Goal: Task Accomplishment & Management: Use online tool/utility

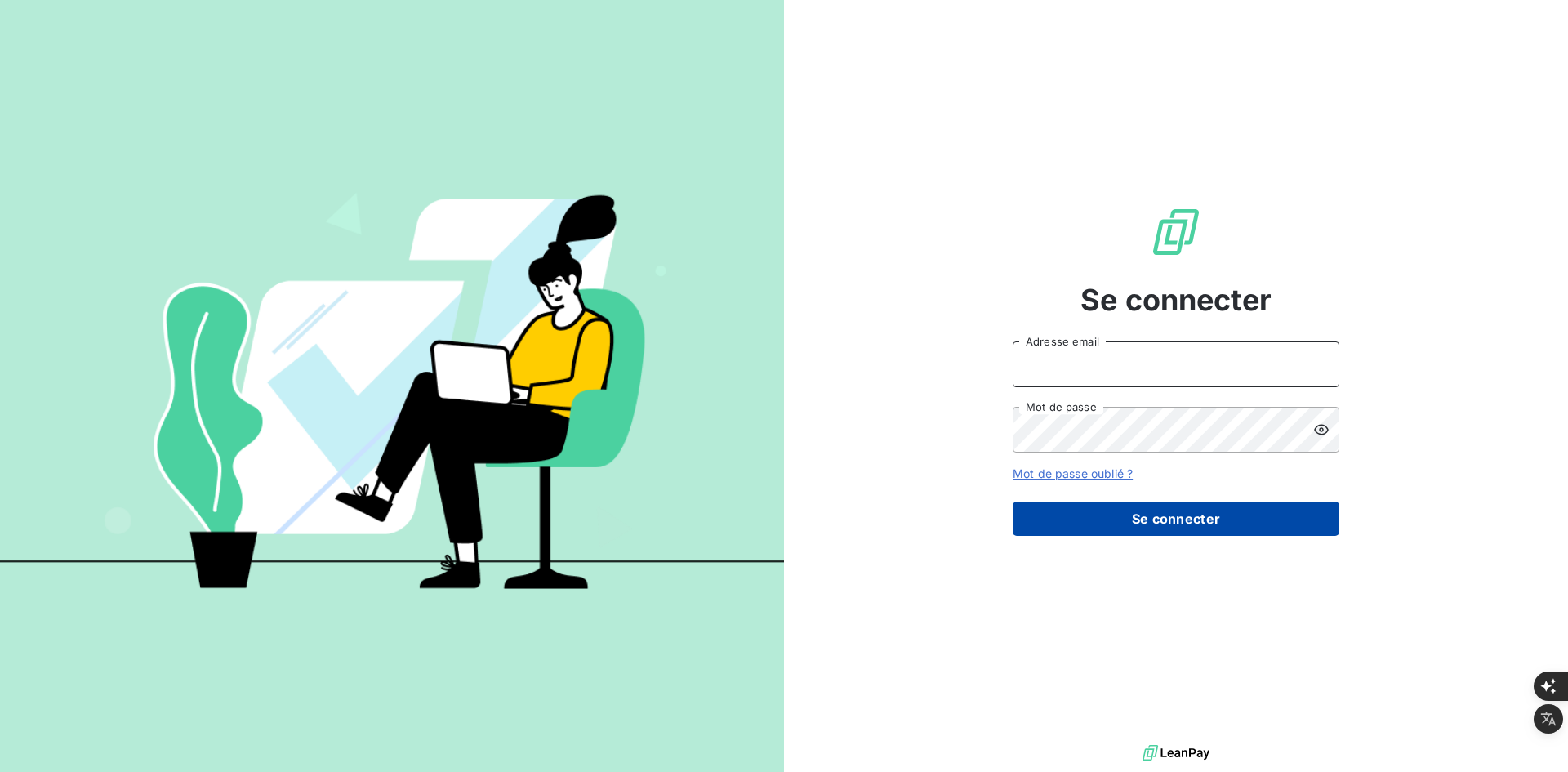
type input "[PERSON_NAME][EMAIL_ADDRESS][DOMAIN_NAME]"
click at [1064, 508] on button "Se connecter" at bounding box center [1176, 519] width 327 height 34
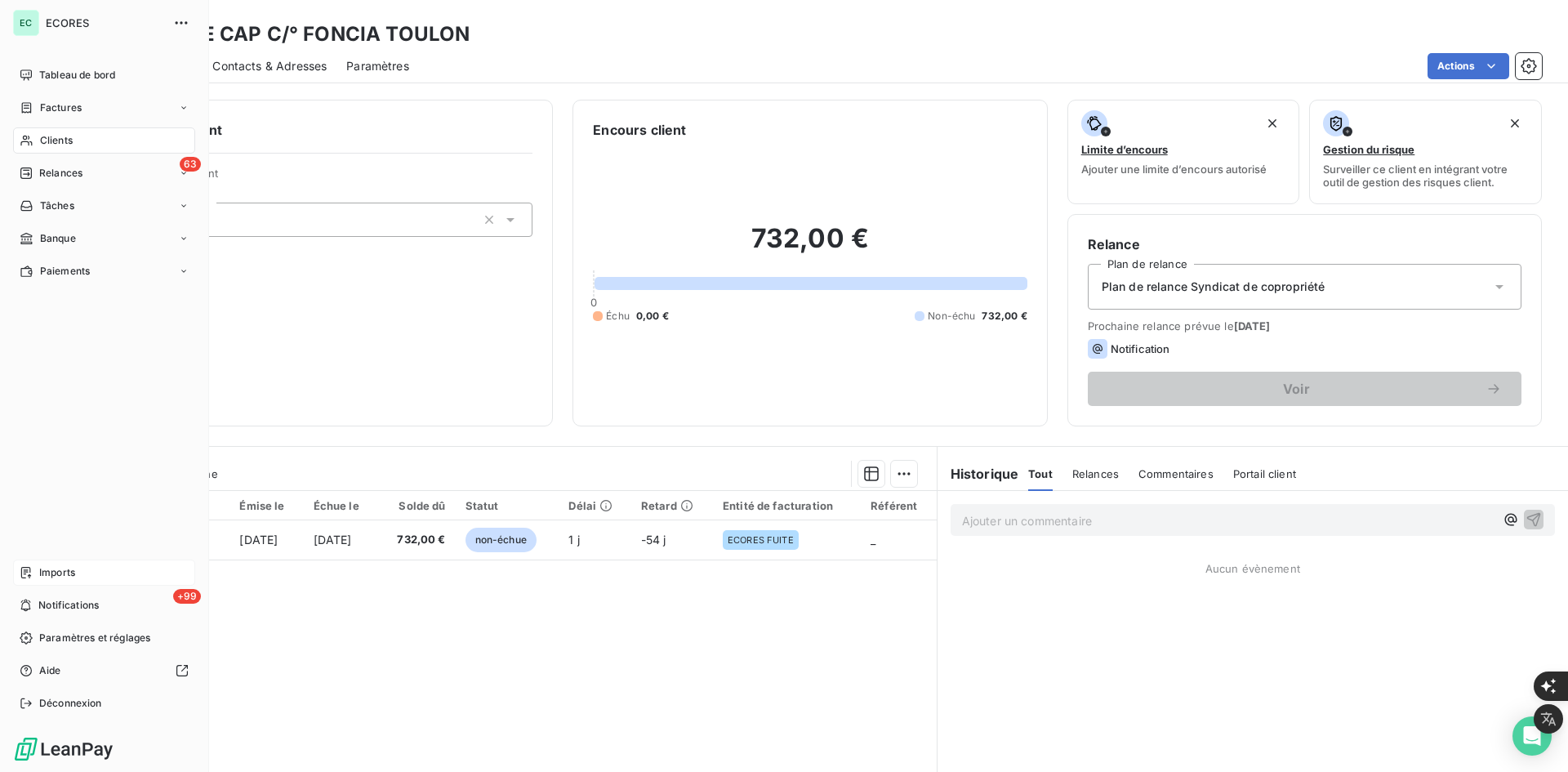
click at [80, 569] on div "Imports" at bounding box center [104, 573] width 182 height 26
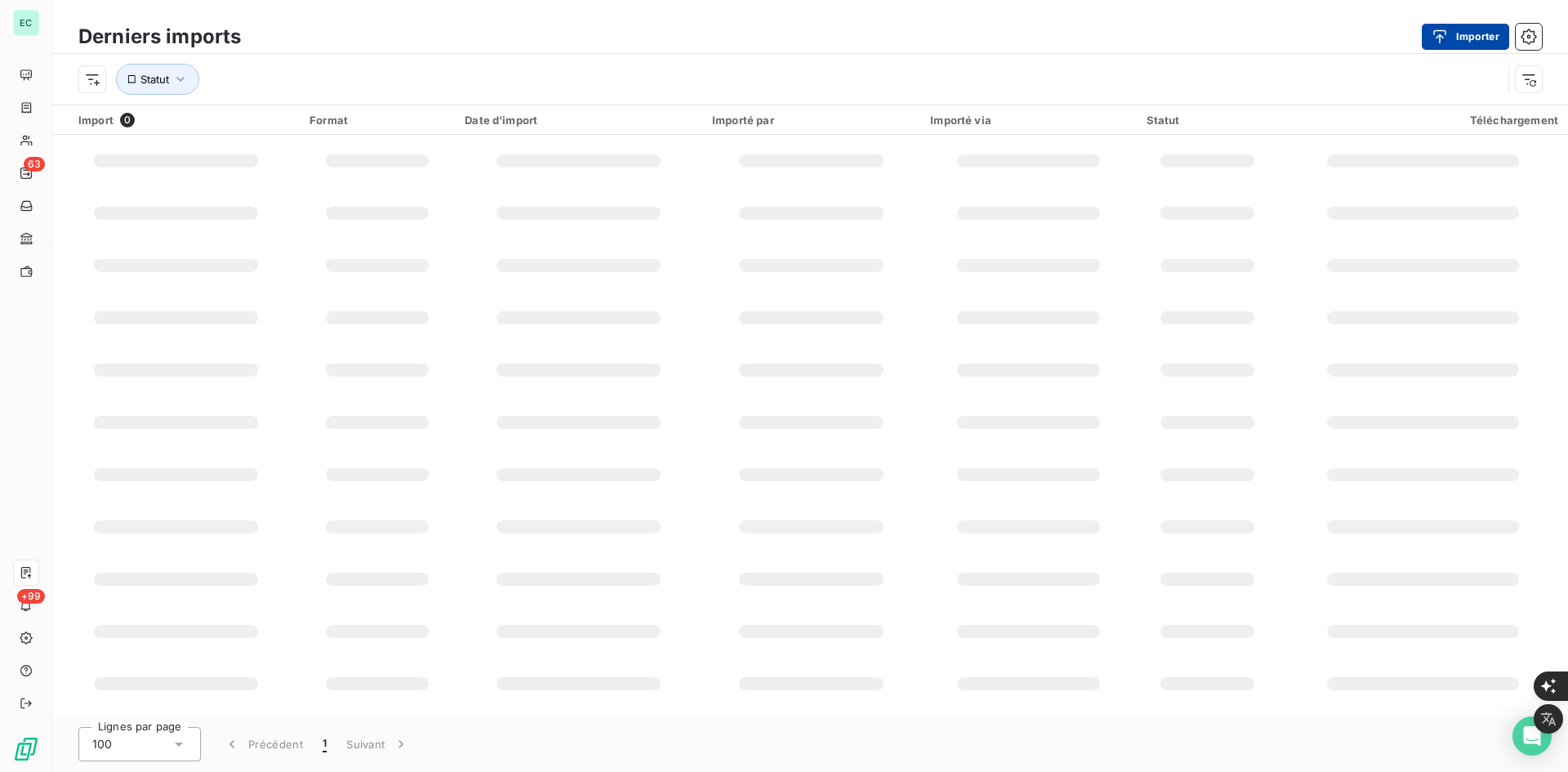
click at [1451, 38] on div "button" at bounding box center [1444, 37] width 25 height 16
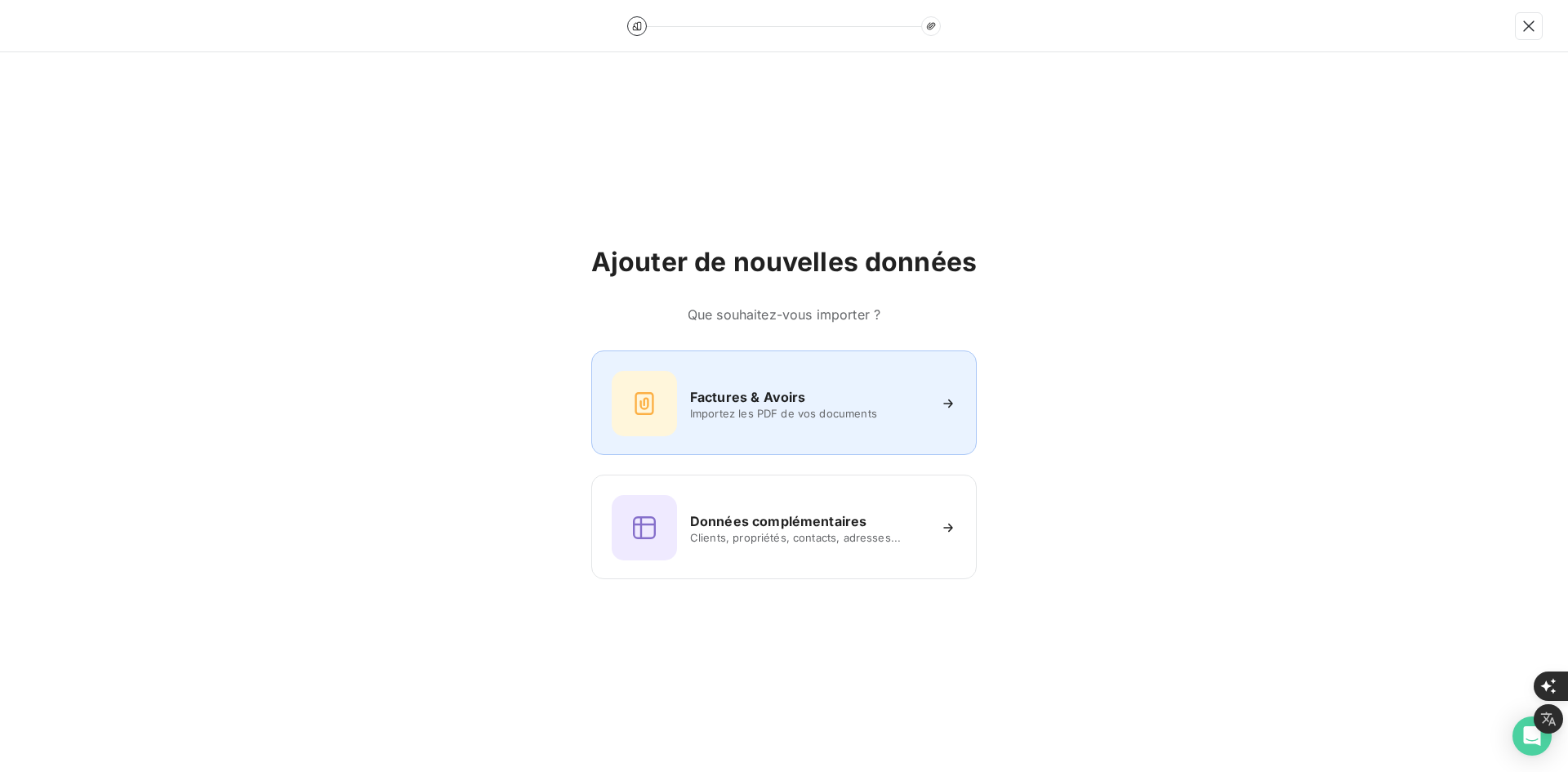
click at [826, 387] on div "Factures & Avoirs" at bounding box center [808, 397] width 237 height 20
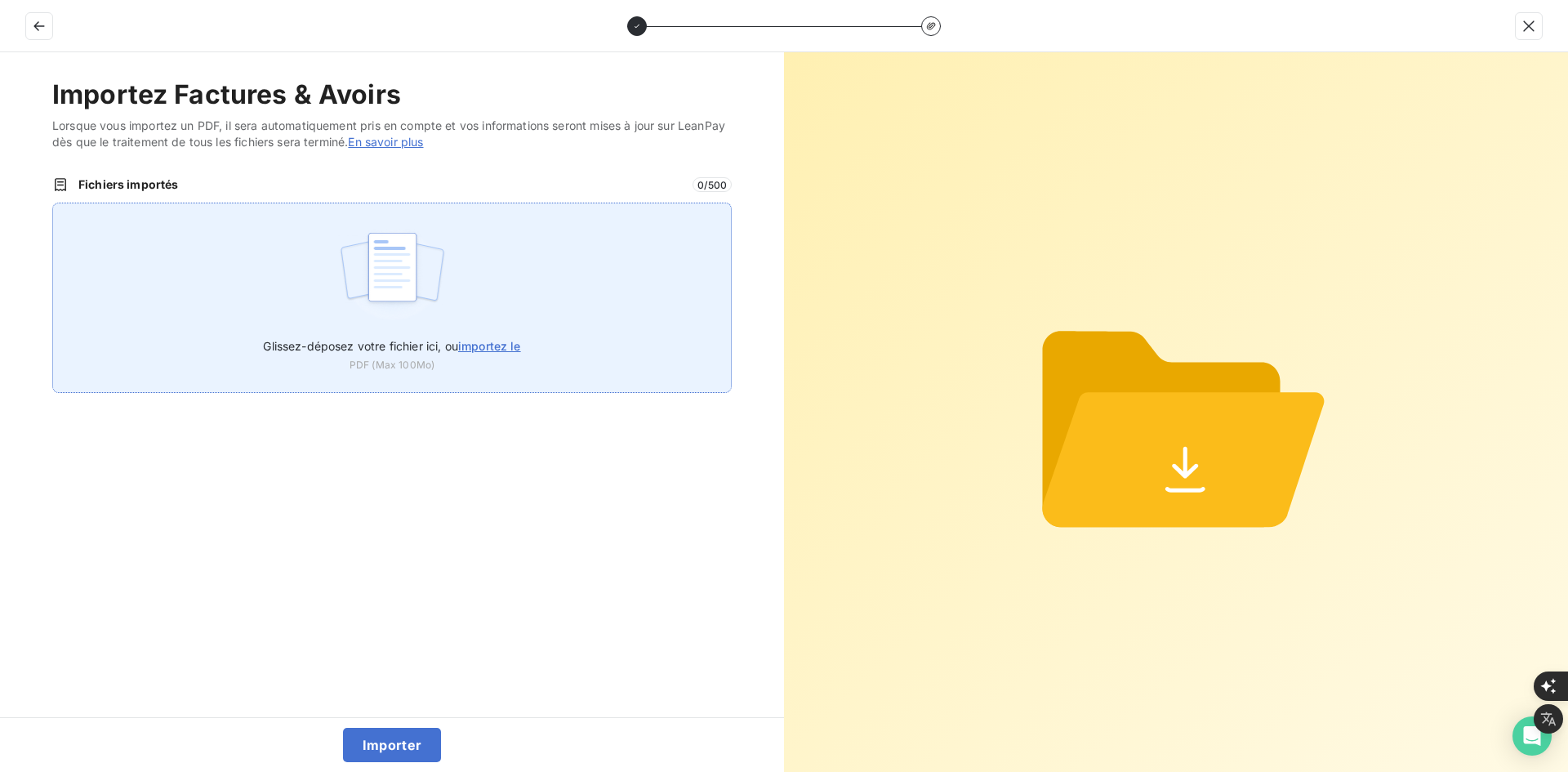
click at [296, 291] on div "Glissez-déposez votre fichier ici, ou importez le PDF (Max 100Mo)" at bounding box center [392, 297] width 680 height 190
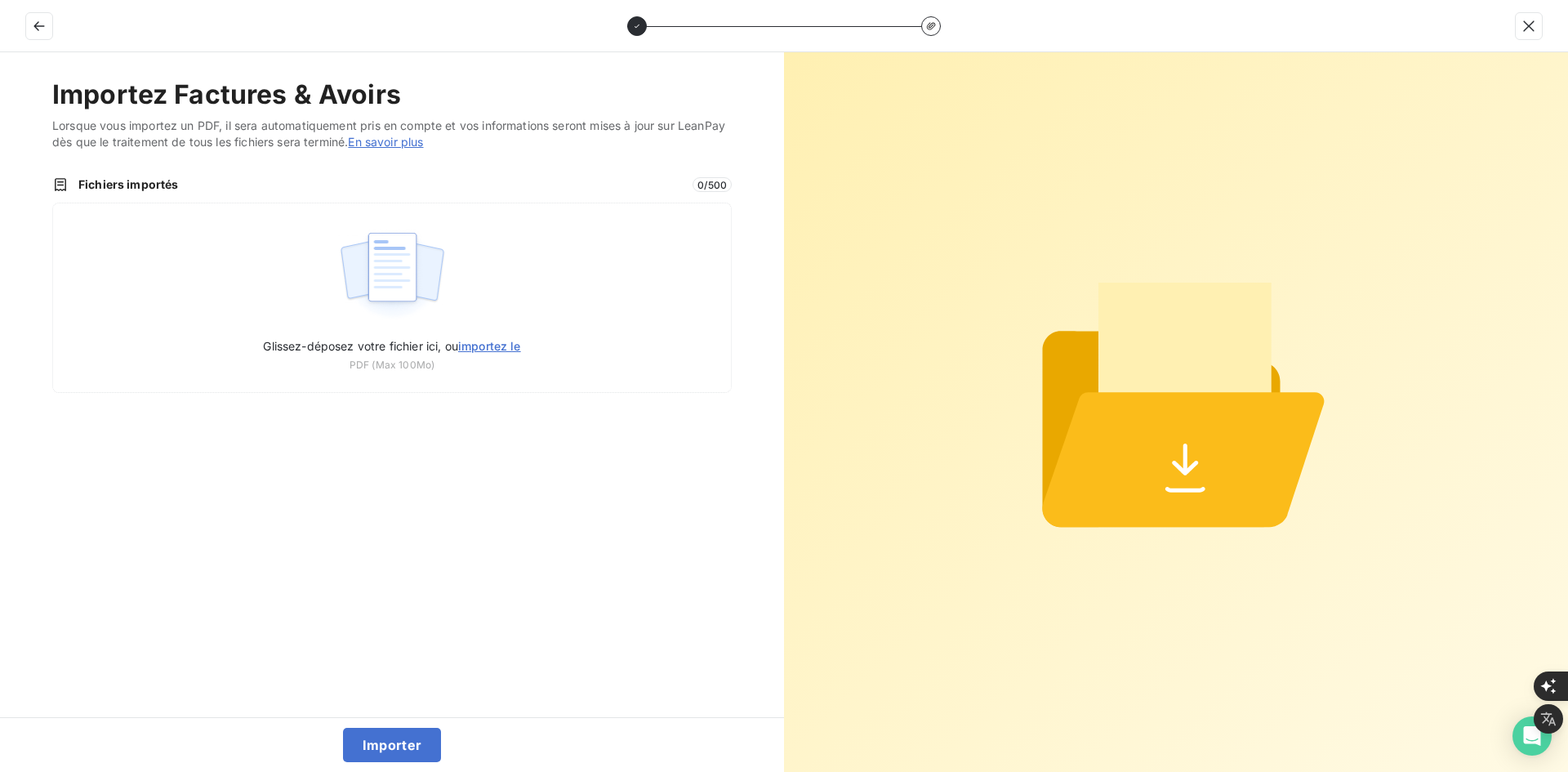
type input "C:\fakepath\FEF-2025-2924.pdf"
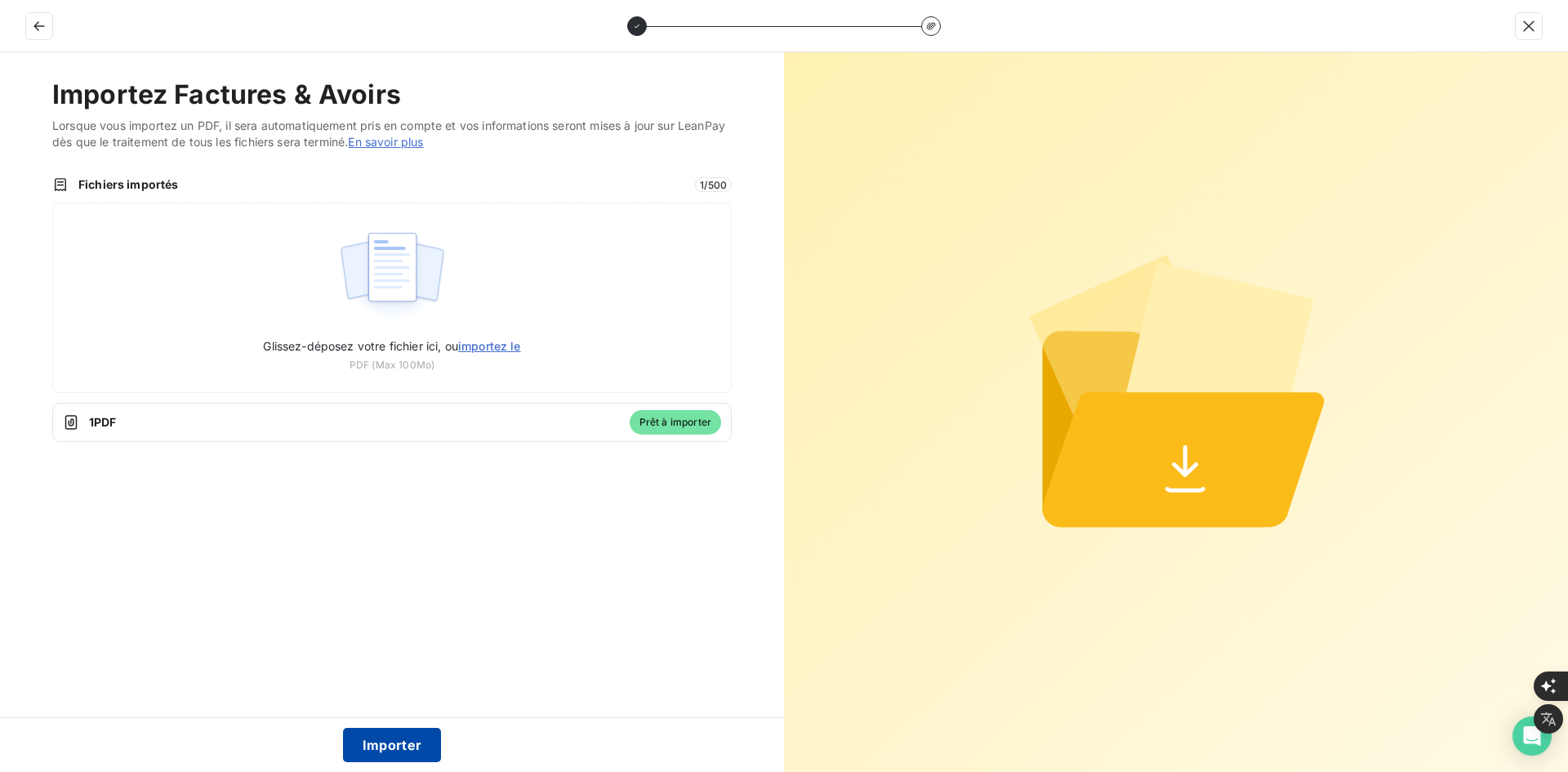
click at [393, 743] on button "Importer" at bounding box center [392, 745] width 99 height 34
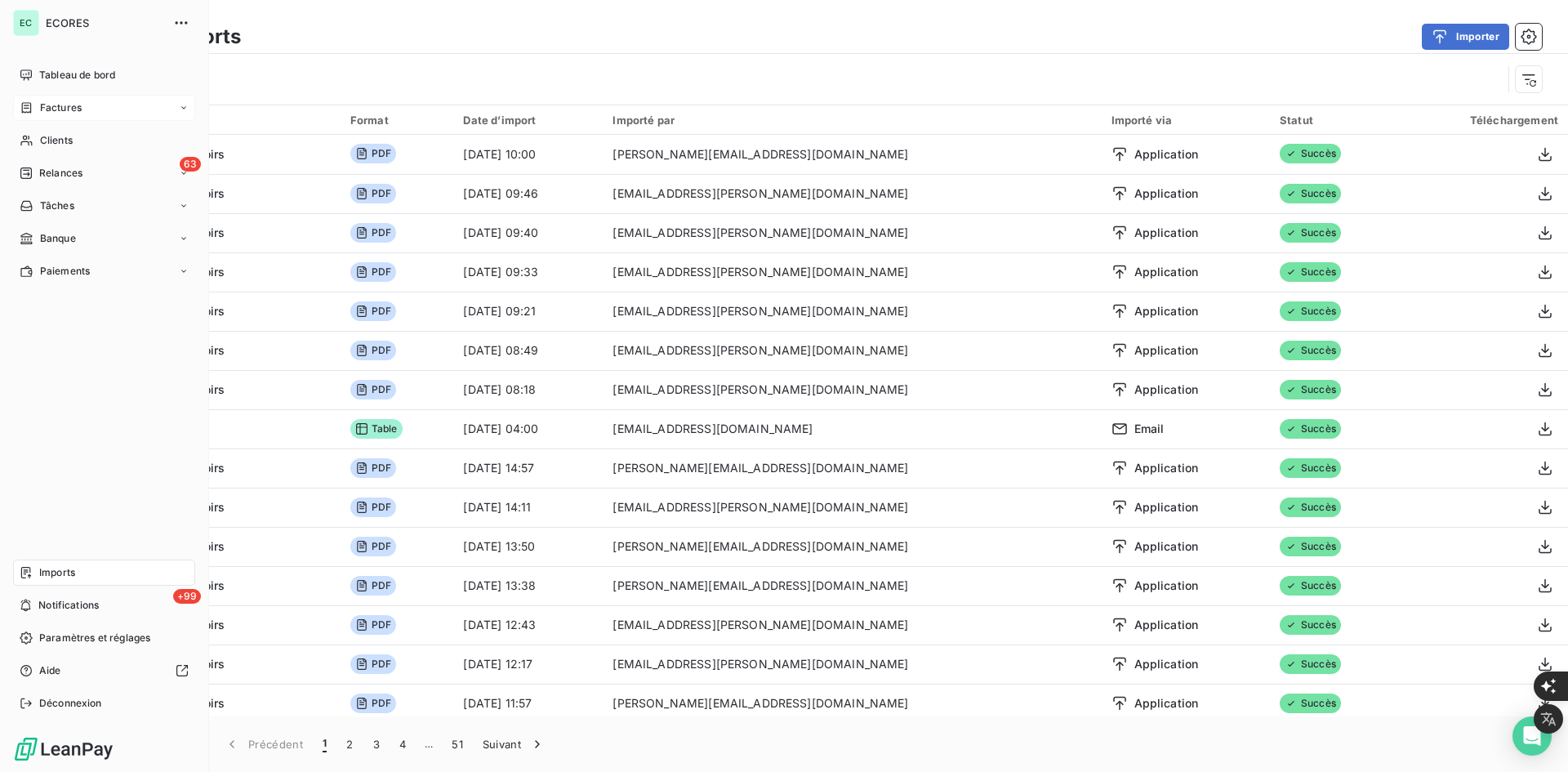
click at [41, 107] on span "Factures" at bounding box center [61, 108] width 42 height 15
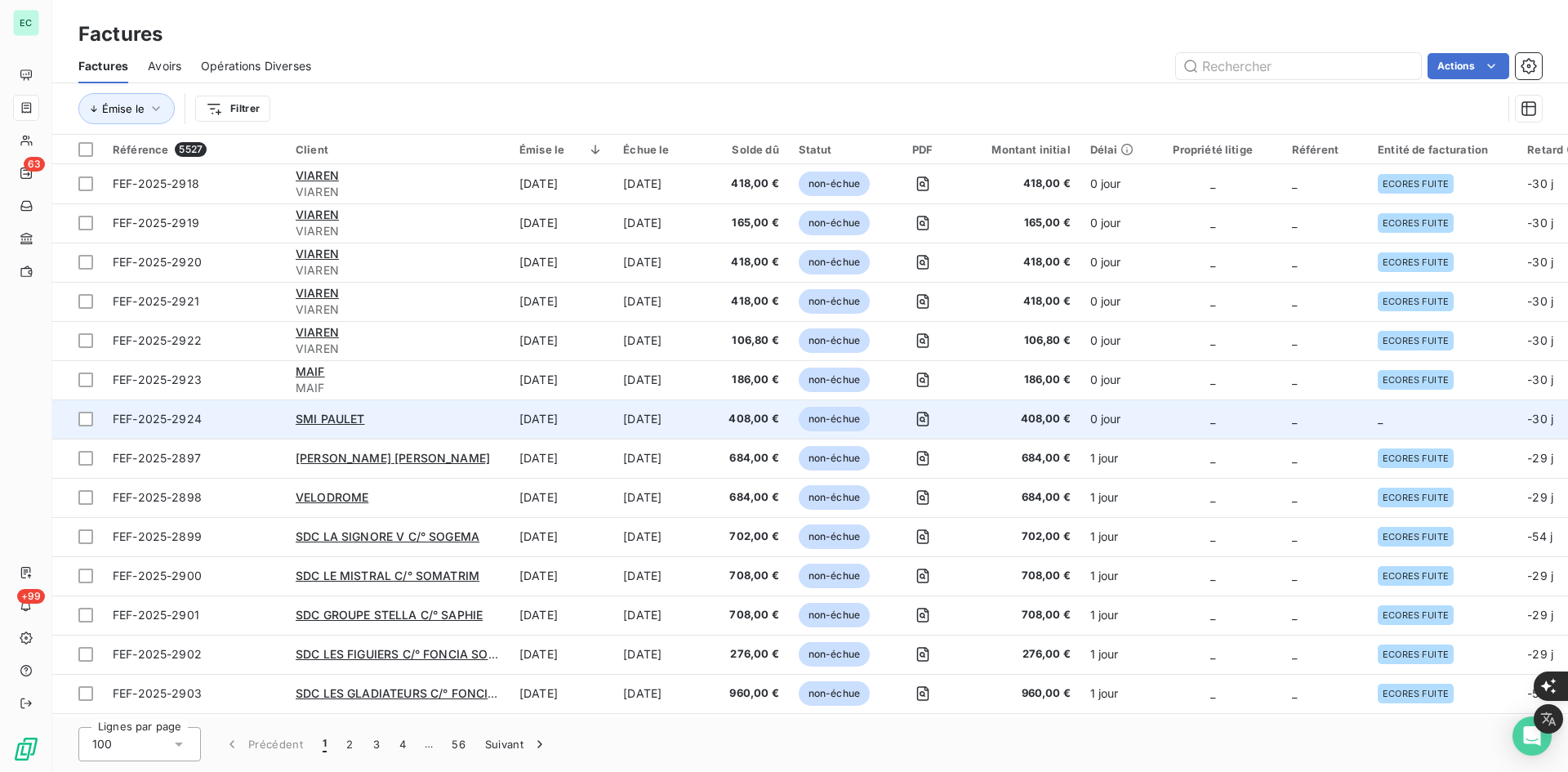
click at [1322, 426] on td "_" at bounding box center [1325, 418] width 86 height 39
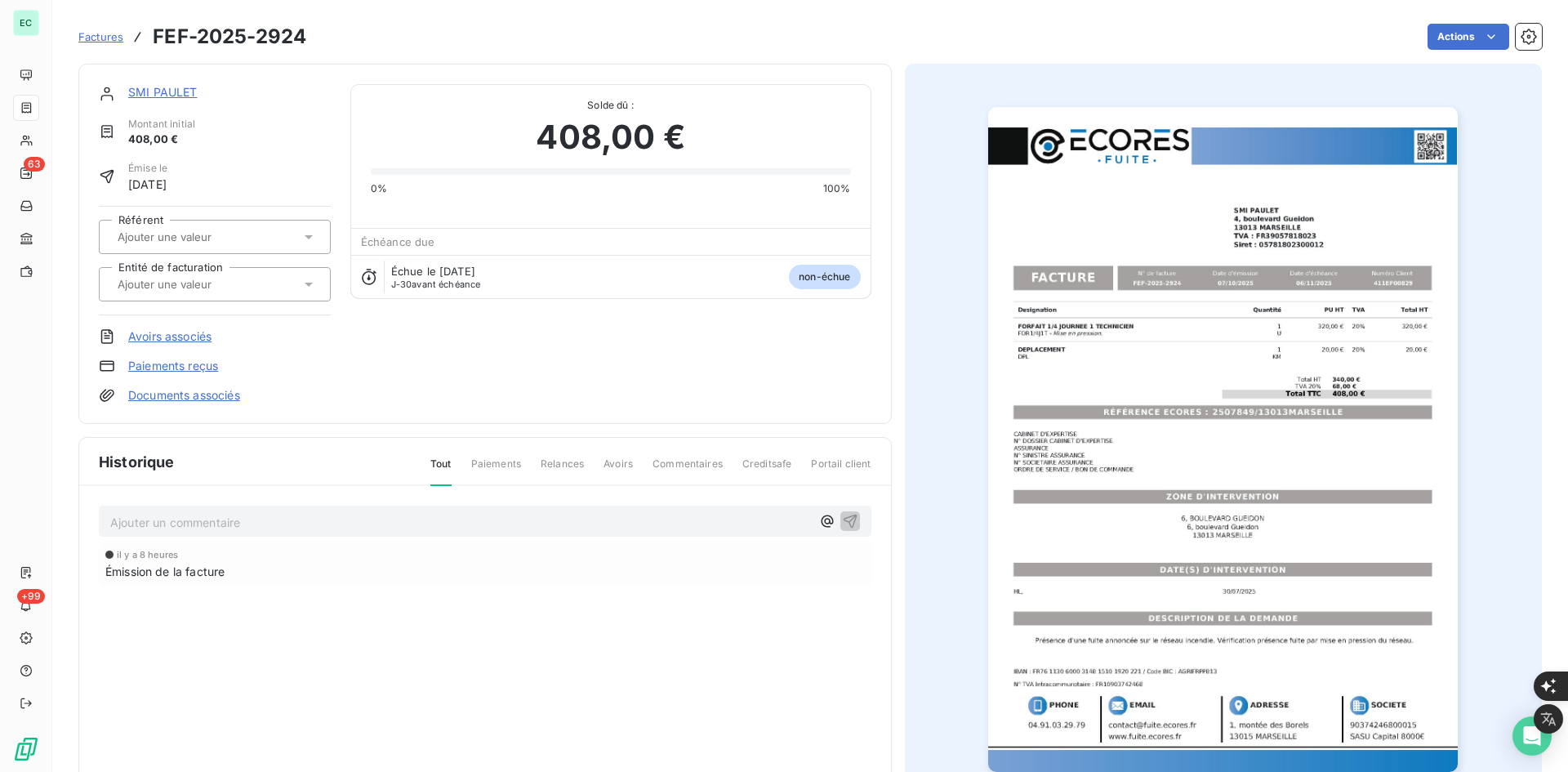
click at [225, 277] on input "text" at bounding box center [198, 284] width 164 height 15
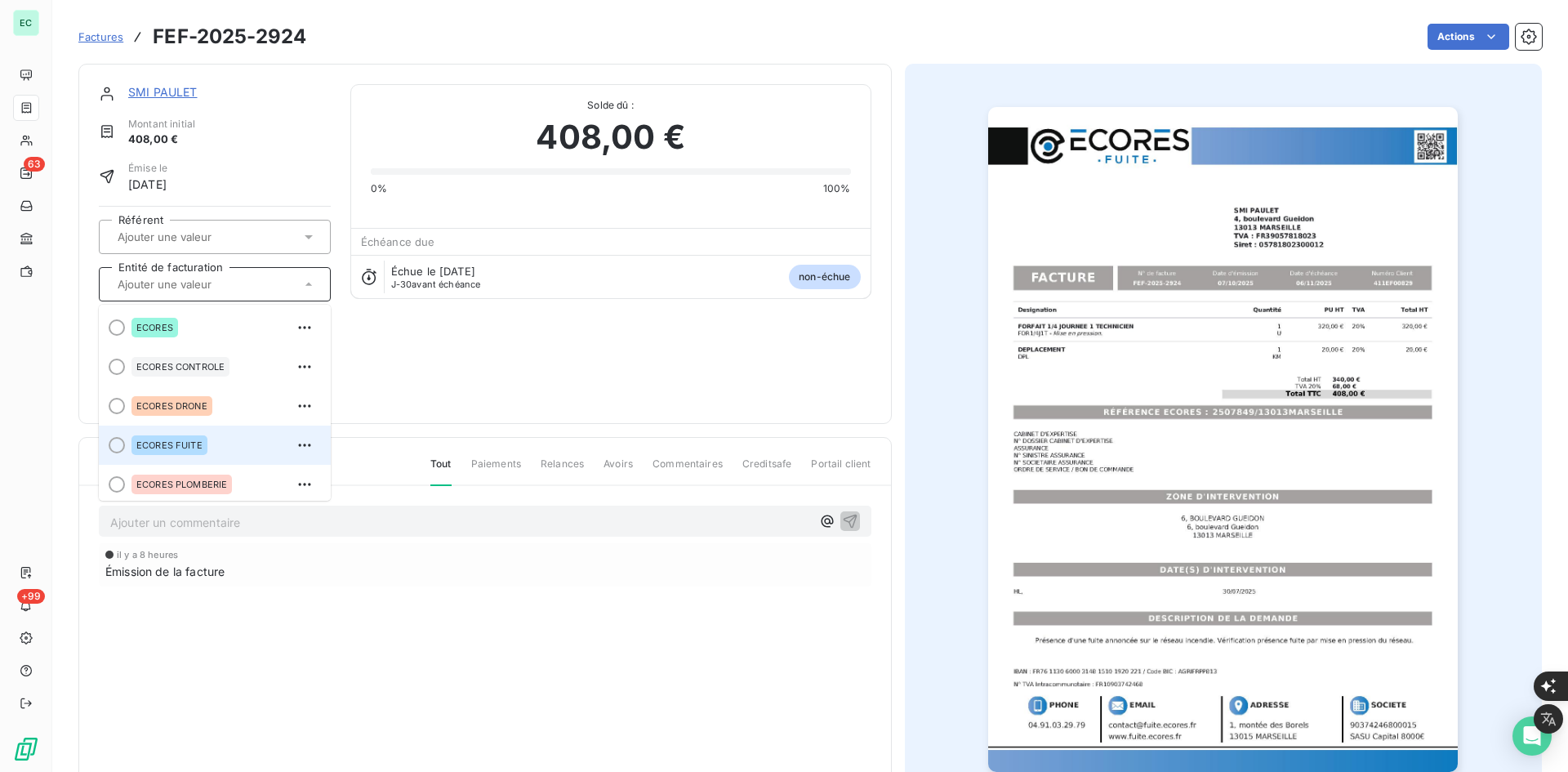
click at [193, 435] on div "ECORES FUITE" at bounding box center [169, 445] width 76 height 20
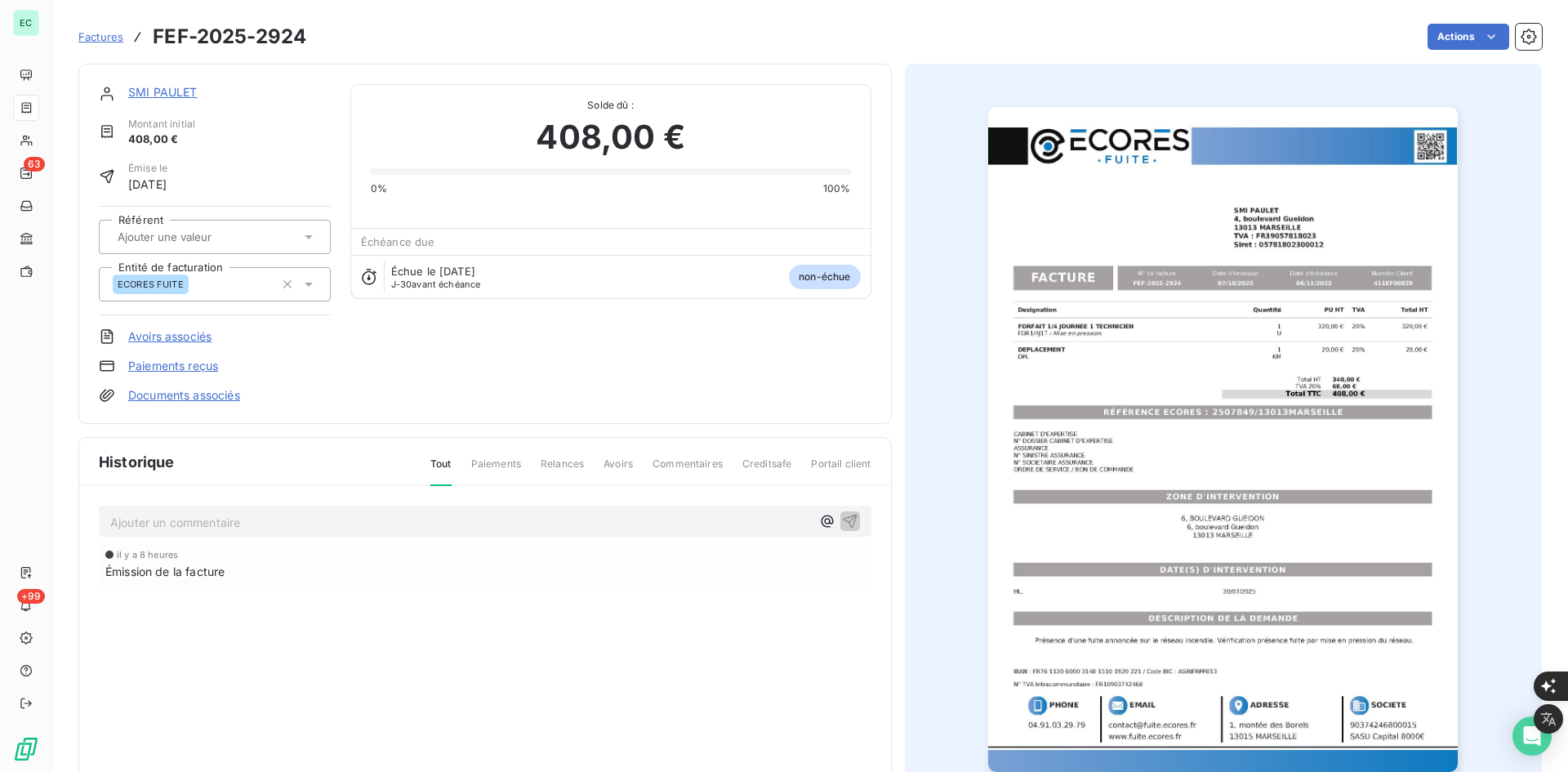
click at [209, 403] on link "Documents associés" at bounding box center [184, 395] width 112 height 16
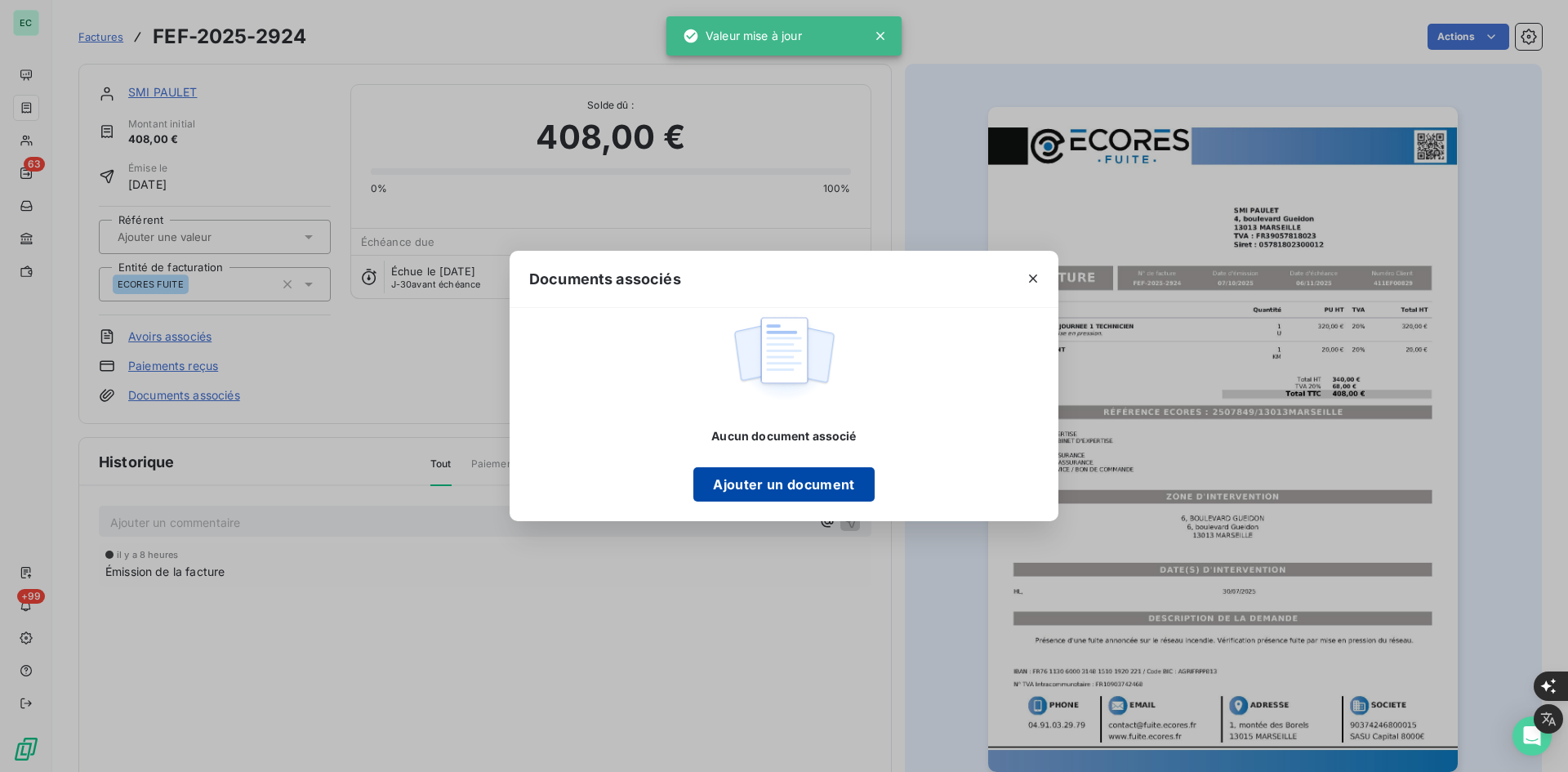
click at [783, 483] on button "Ajouter un document" at bounding box center [784, 484] width 180 height 34
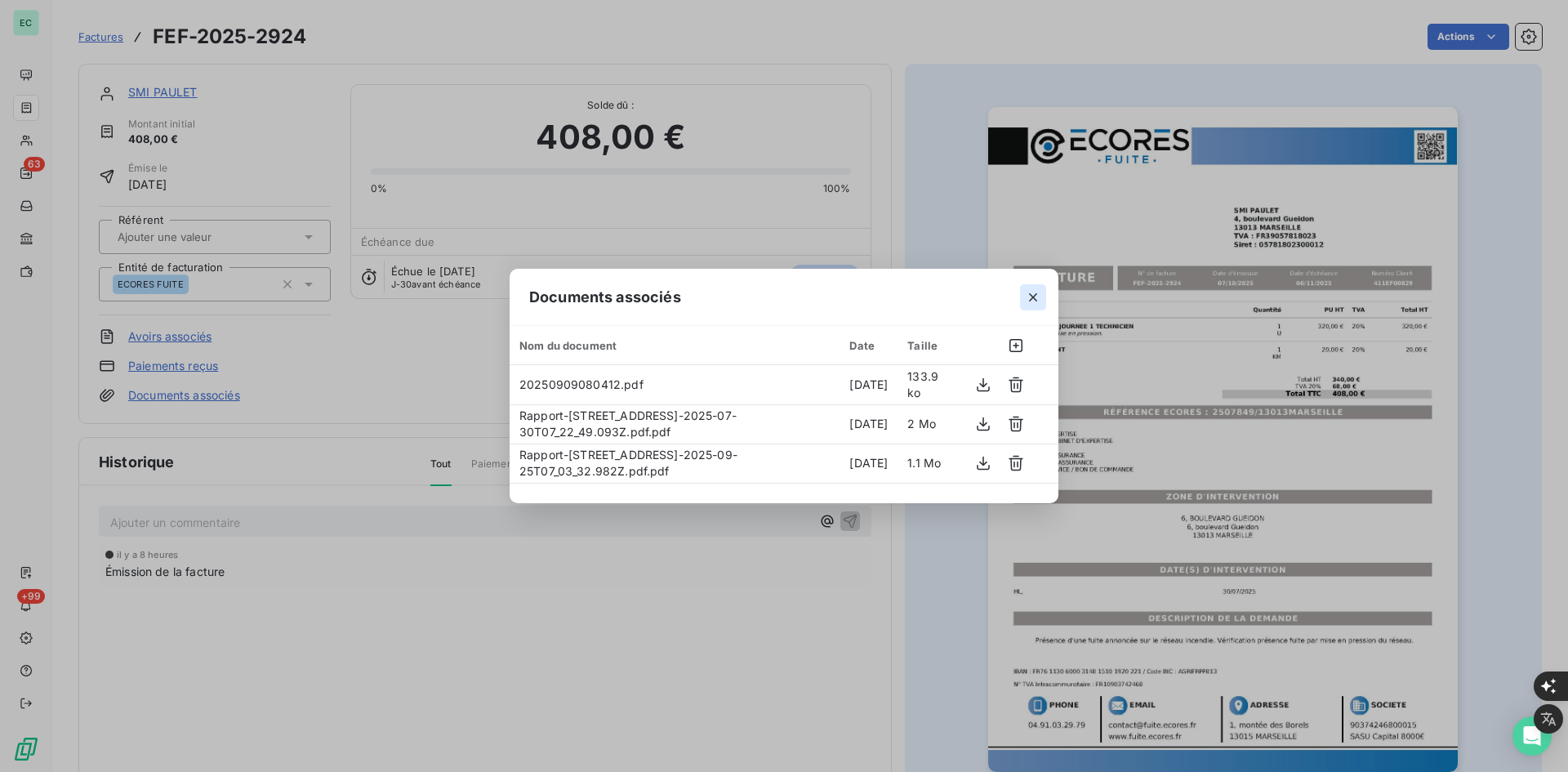
click at [1032, 301] on icon "button" at bounding box center [1033, 297] width 16 height 16
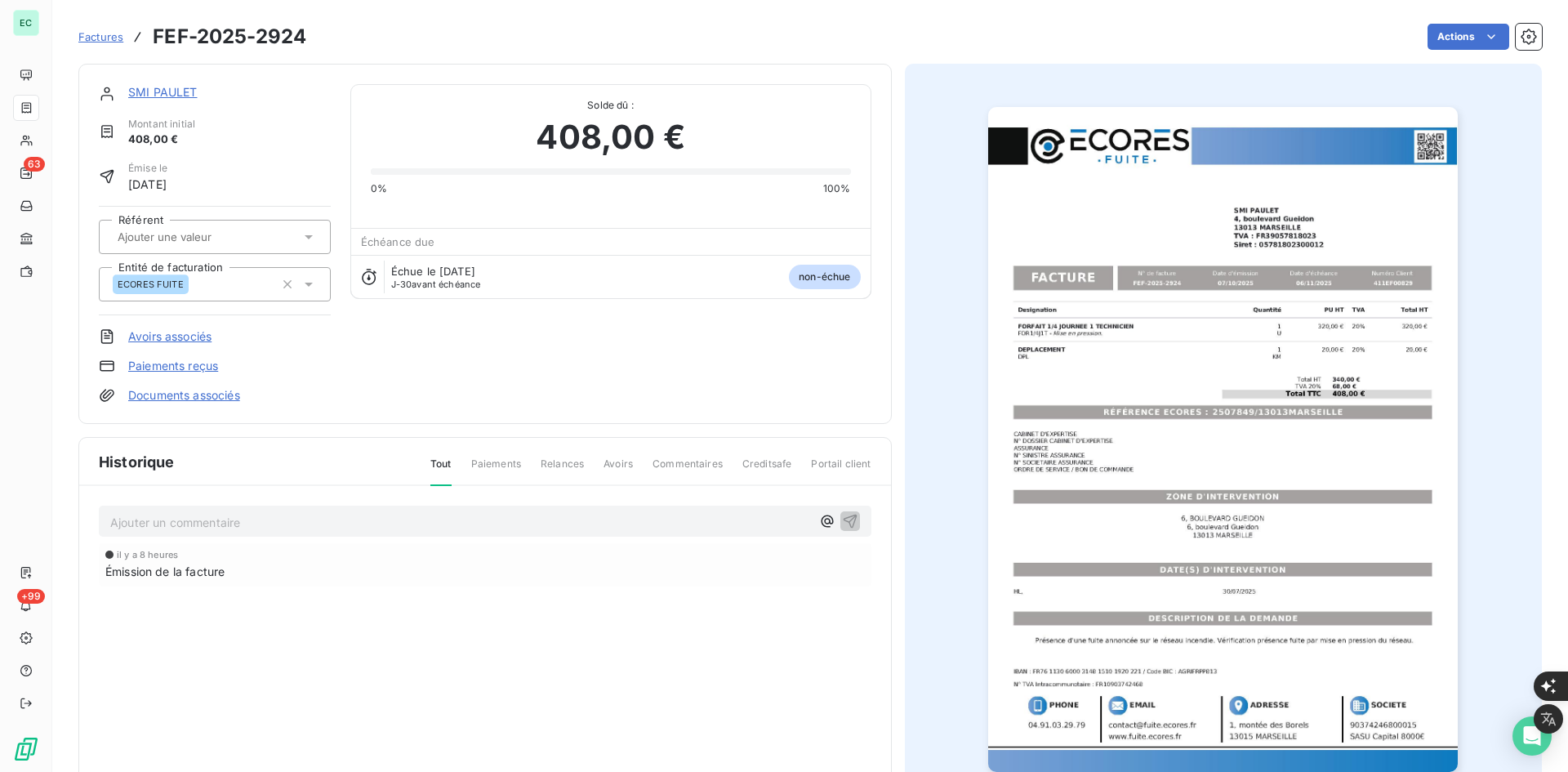
click at [163, 91] on link "SMI PAULET" at bounding box center [163, 92] width 70 height 14
